Goal: Information Seeking & Learning: Learn about a topic

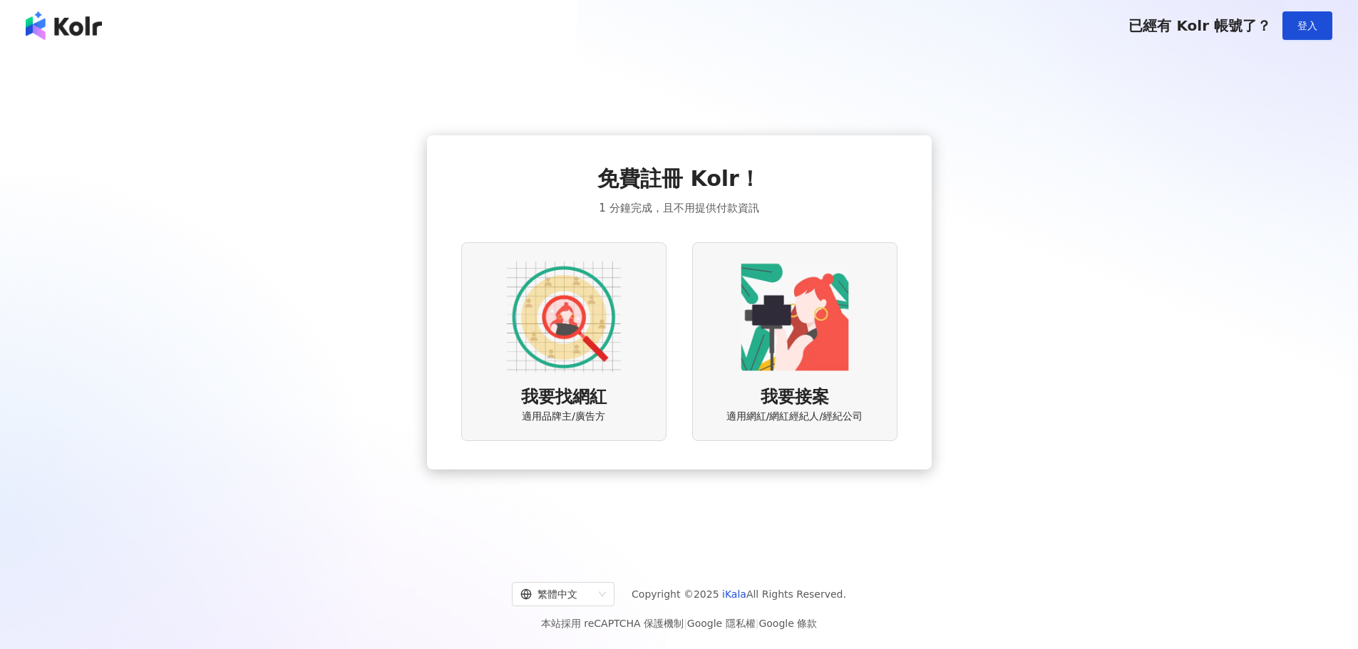
click at [1158, 331] on div "免費註冊 Kolr！ 1 分鐘完成，且不用提供付款資訊 我要找網紅 適用品牌主/廣告方 我要接案 適用網紅/網紅經紀人/經紀公司" at bounding box center [679, 303] width 1324 height 480
click at [1302, 28] on span "登入" at bounding box center [1307, 25] width 20 height 11
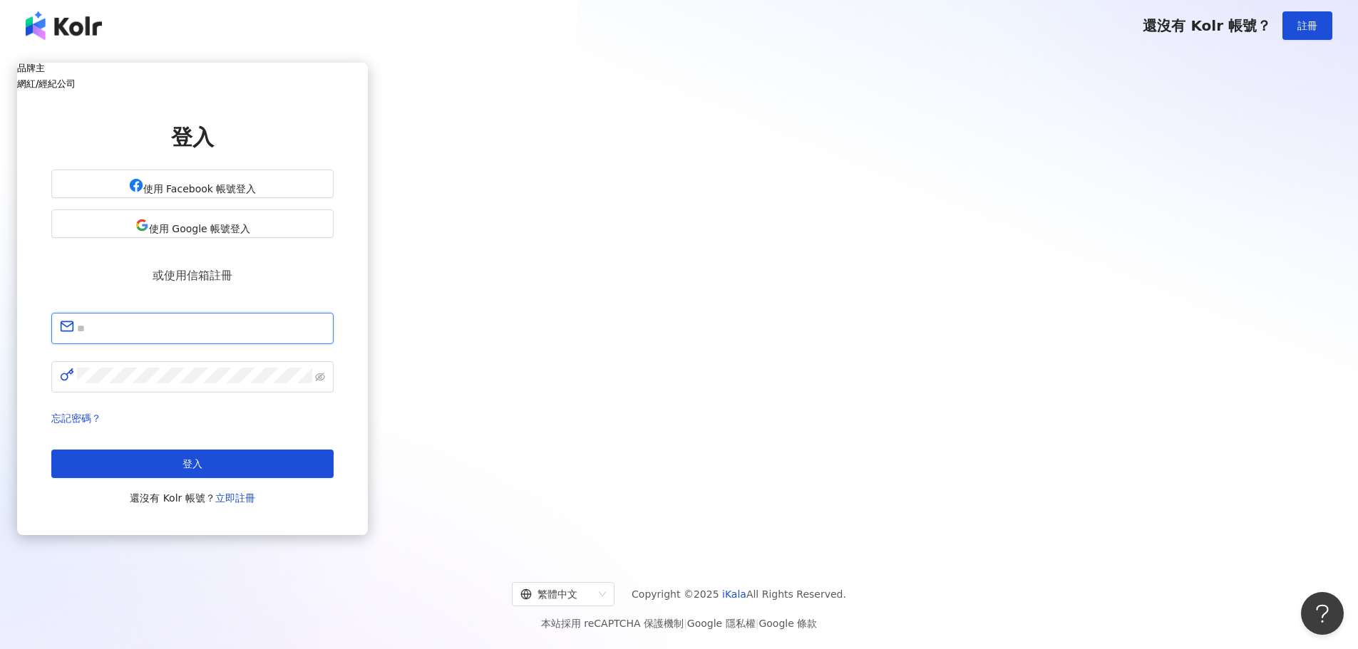
click at [325, 326] on input "text" at bounding box center [201, 328] width 248 height 19
paste input "**********"
type input "**********"
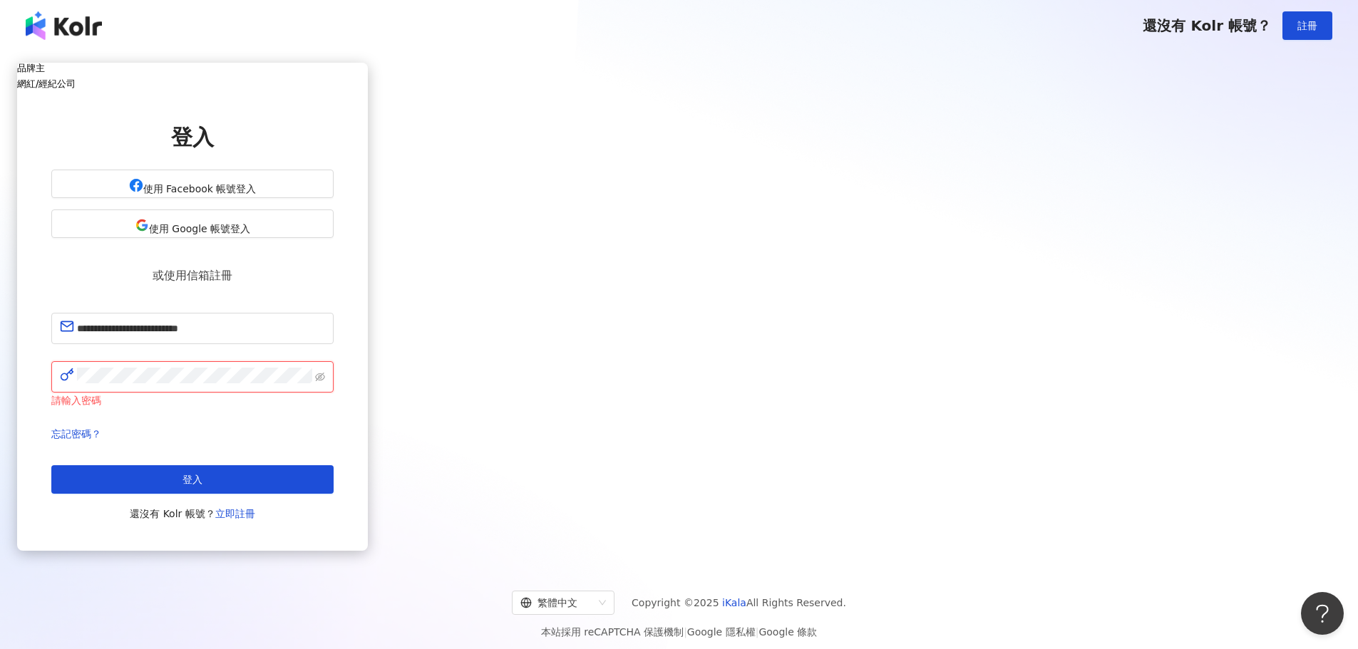
click button "登入" at bounding box center [192, 479] width 282 height 29
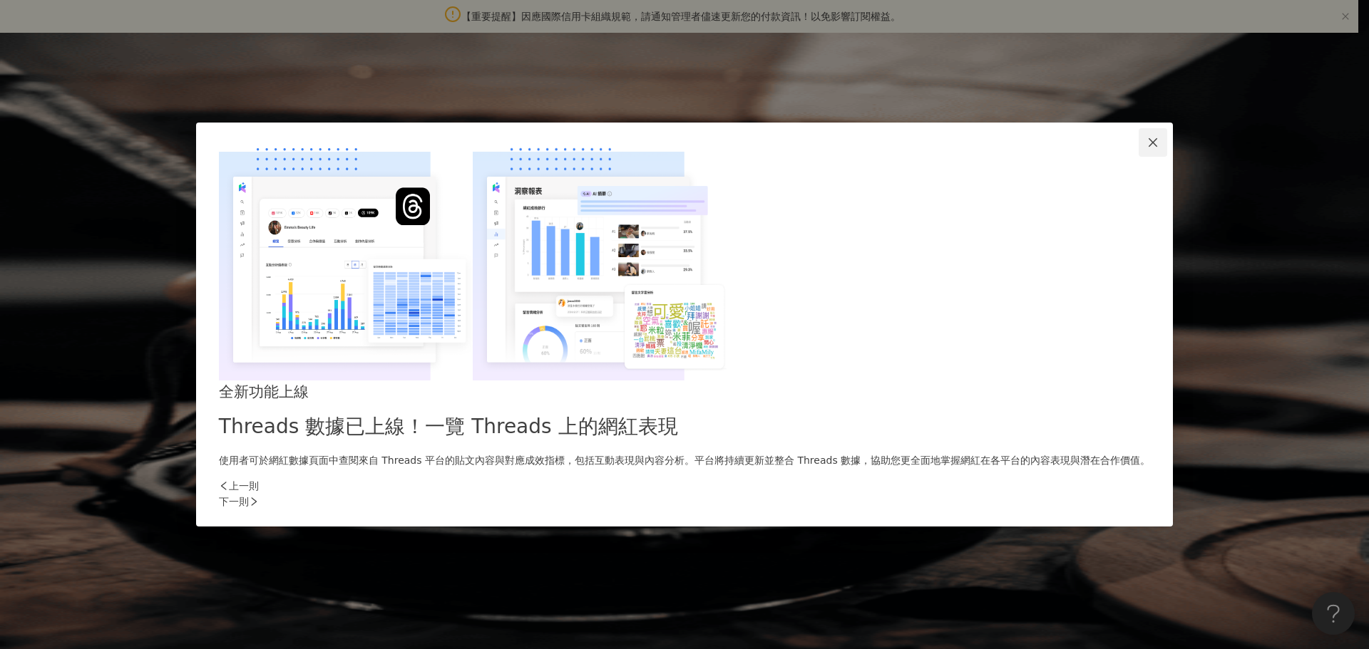
click at [1148, 147] on icon "close" at bounding box center [1152, 142] width 9 height 9
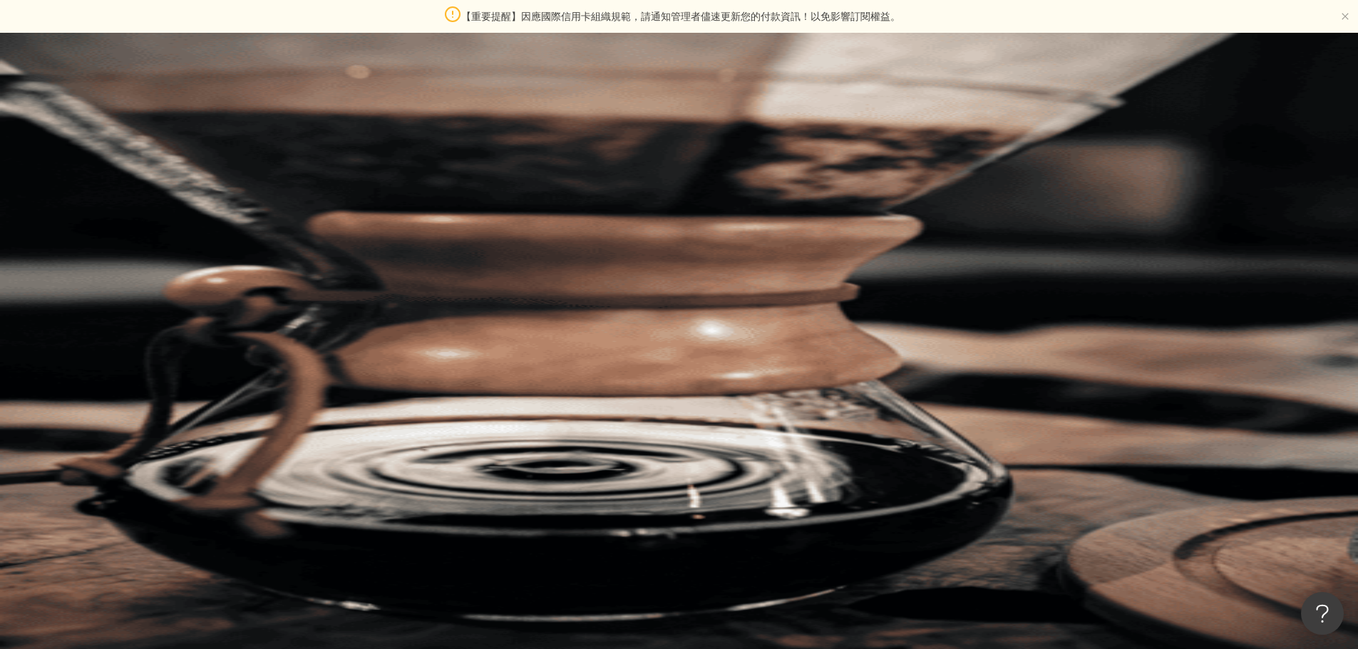
click at [416, 41] on div "el-icon-cs 預約線上 Demo 申請試用 繁體中文 活動訊息 行" at bounding box center [763, 204] width 1190 height 342
click at [187, 339] on span "行" at bounding box center [182, 347] width 10 height 16
click at [376, 115] on input "search" at bounding box center [317, 103] width 115 height 27
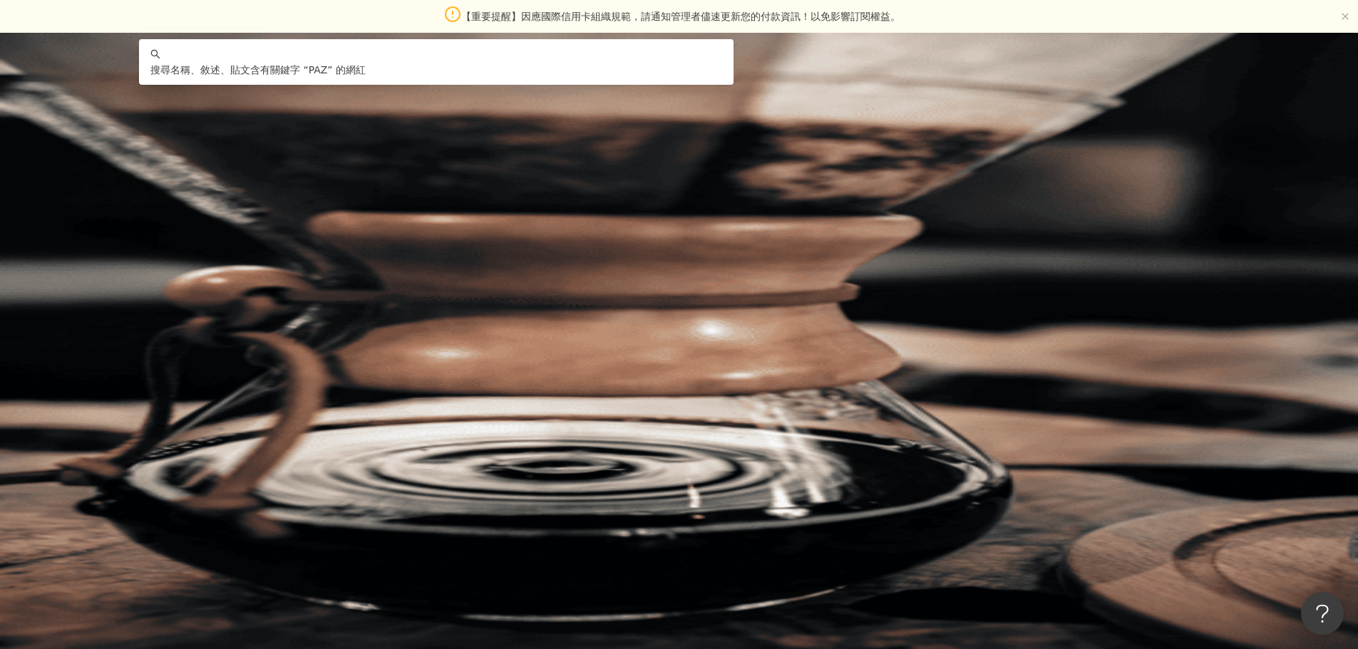
type input "*****"
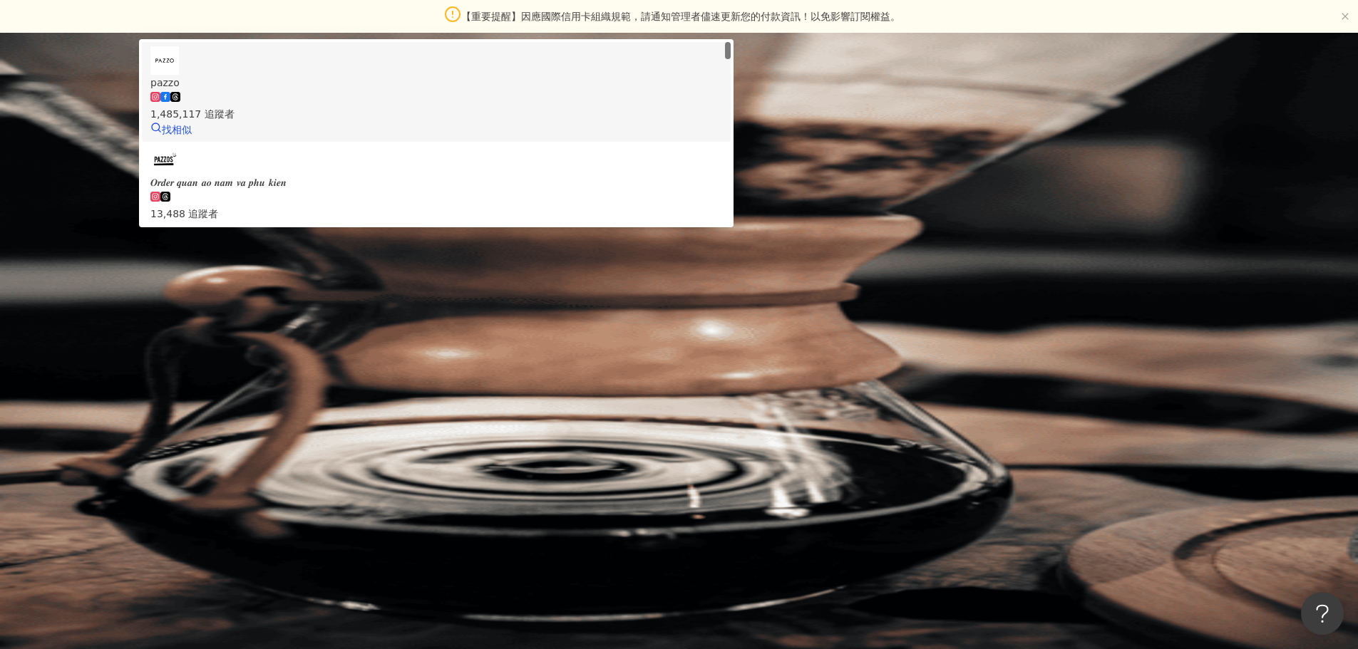
click at [606, 138] on div "pazzo 1,485,117 追蹤者 找相似" at bounding box center [436, 91] width 572 height 91
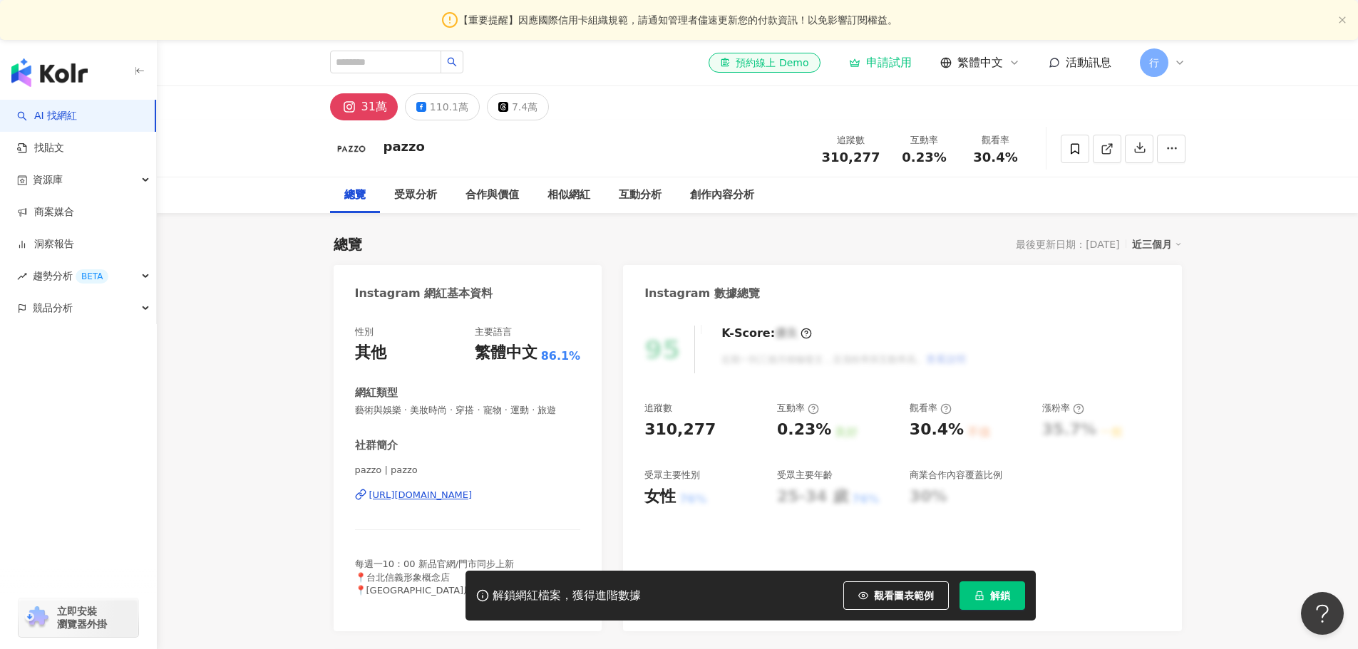
click at [479, 598] on icon at bounding box center [482, 596] width 13 height 13
click at [483, 592] on icon at bounding box center [482, 596] width 13 height 13
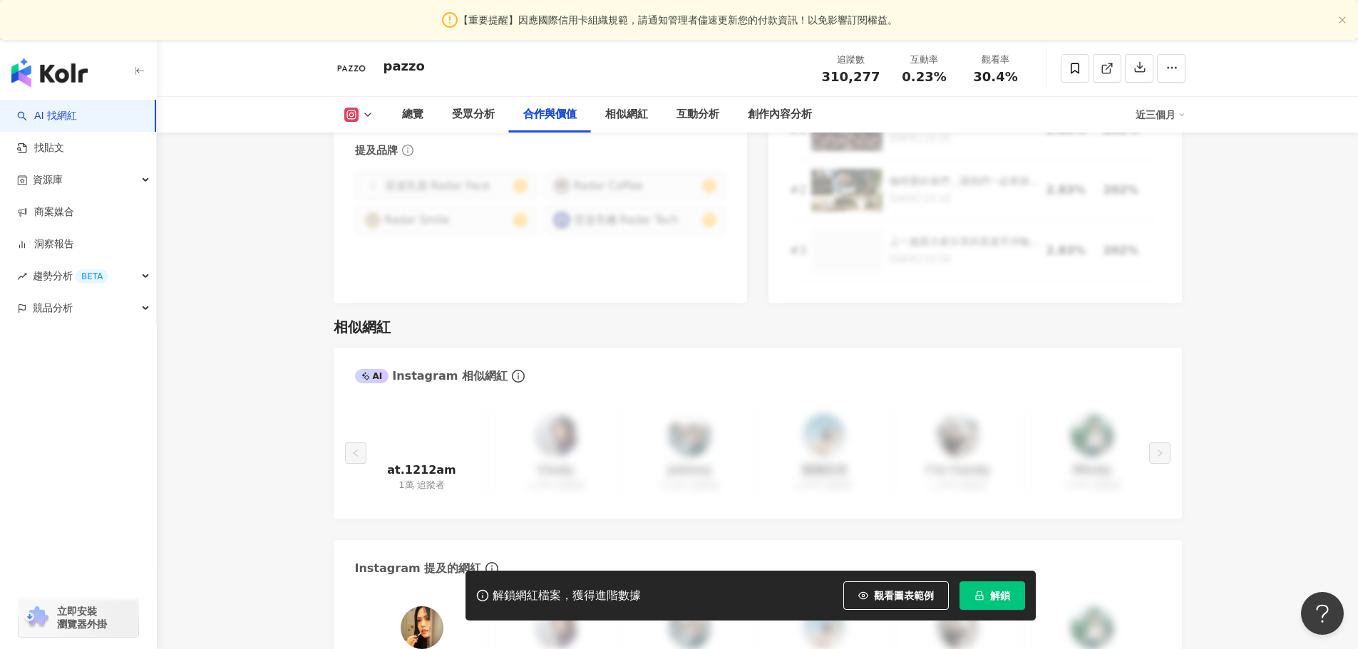
scroll to position [2210, 0]
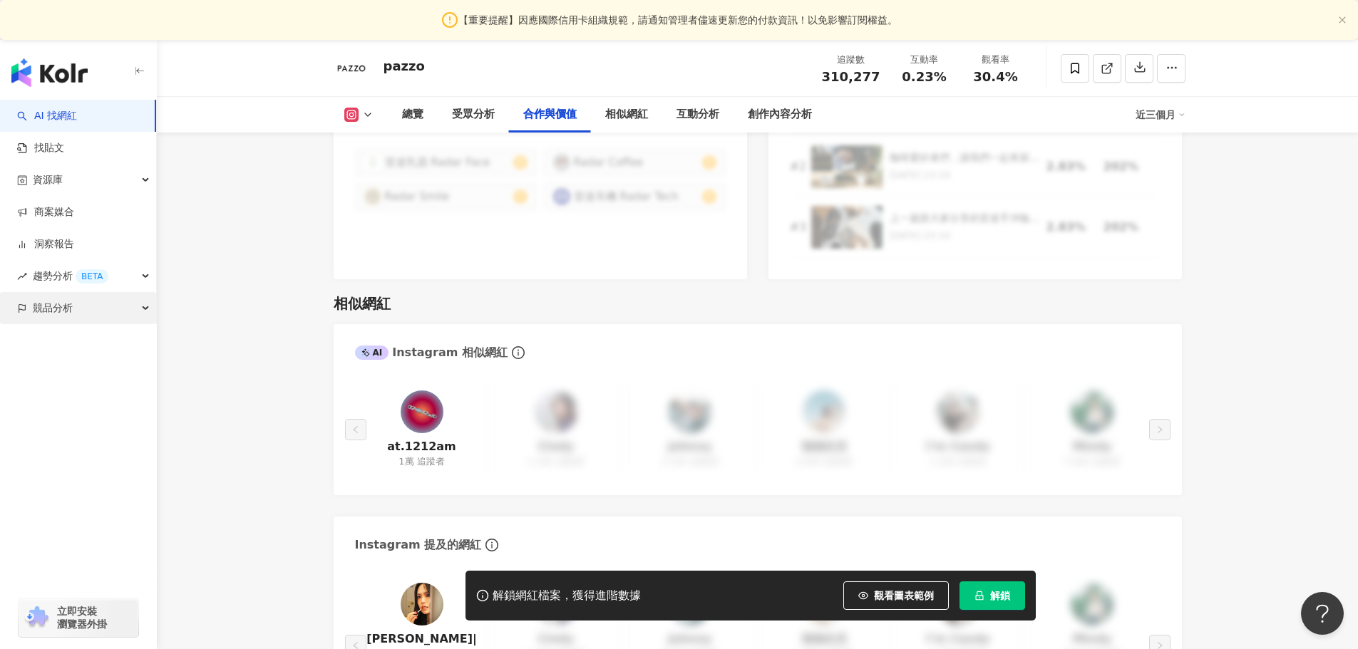
click at [49, 312] on span "競品分析" at bounding box center [53, 308] width 40 height 32
click at [87, 344] on link "品牌帳號分析" at bounding box center [64, 341] width 60 height 14
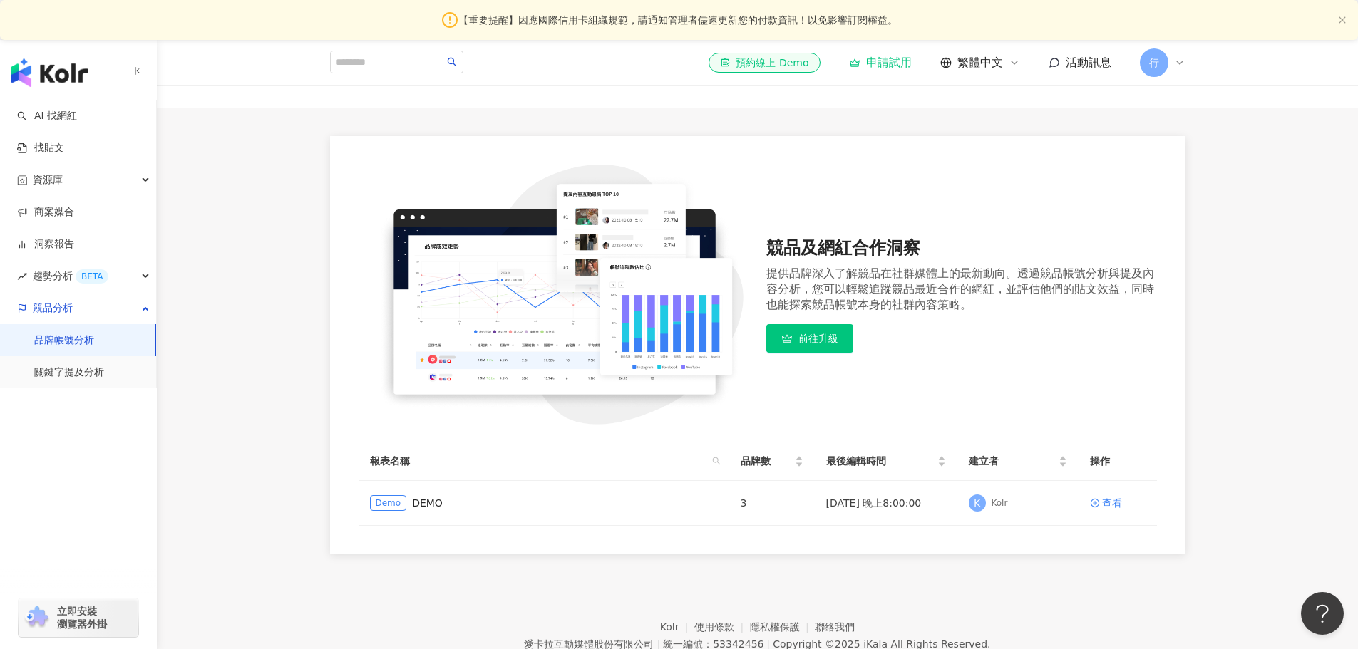
scroll to position [71, 0]
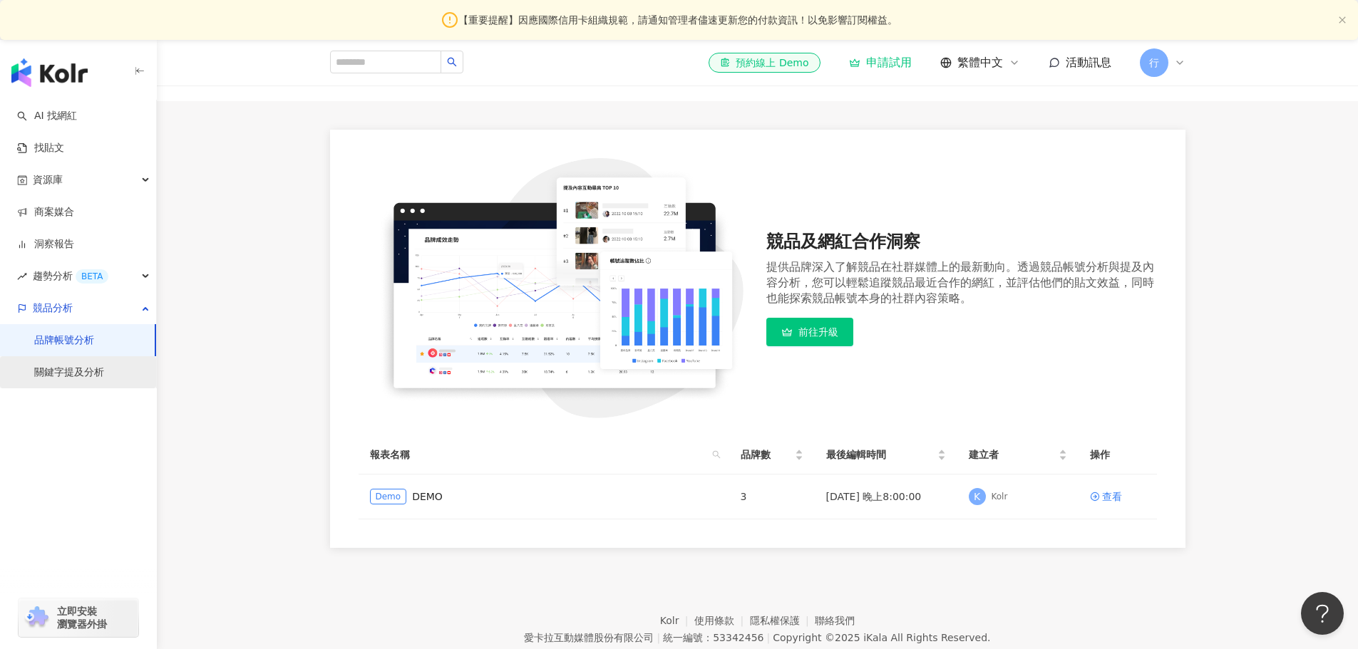
click at [74, 373] on link "關鍵字提及分析" at bounding box center [69, 373] width 70 height 14
